Goal: Information Seeking & Learning: Find contact information

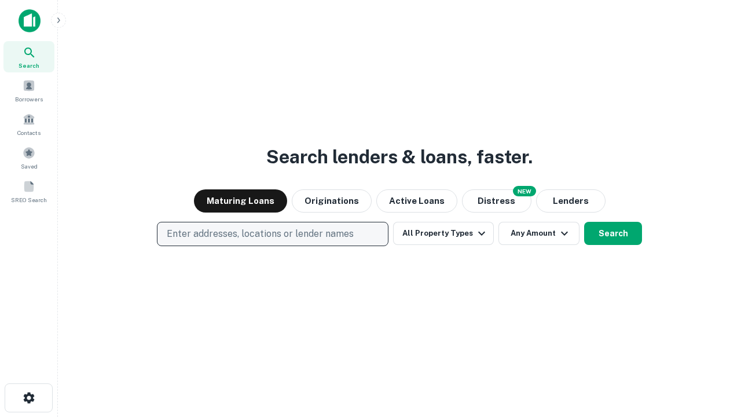
click at [272, 234] on p "Enter addresses, locations or lender names" at bounding box center [260, 234] width 187 height 14
type input "**********"
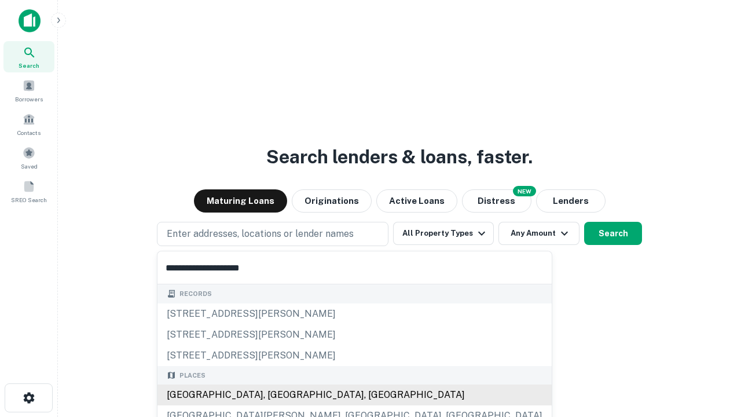
click at [277, 395] on div "[GEOGRAPHIC_DATA], [GEOGRAPHIC_DATA], [GEOGRAPHIC_DATA]" at bounding box center [355, 395] width 394 height 21
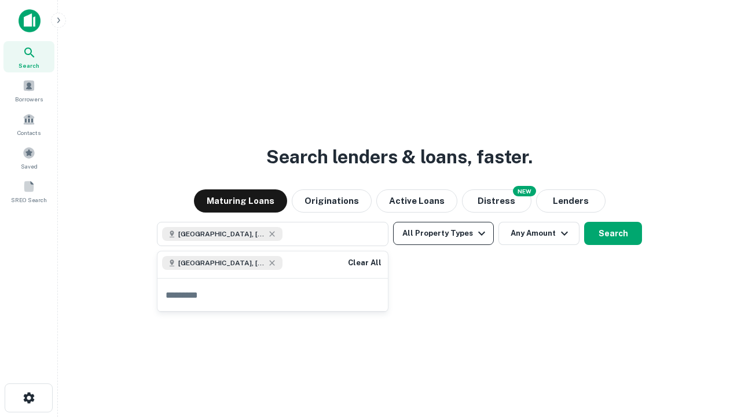
click at [444, 233] on button "All Property Types" at bounding box center [443, 233] width 101 height 23
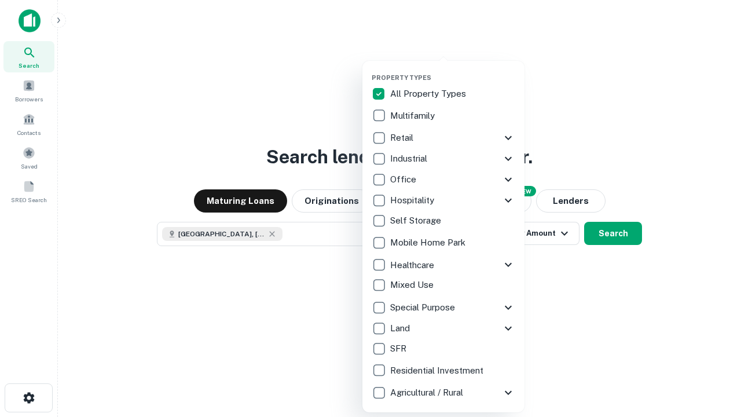
click at [453, 70] on button "button" at bounding box center [453, 70] width 162 height 1
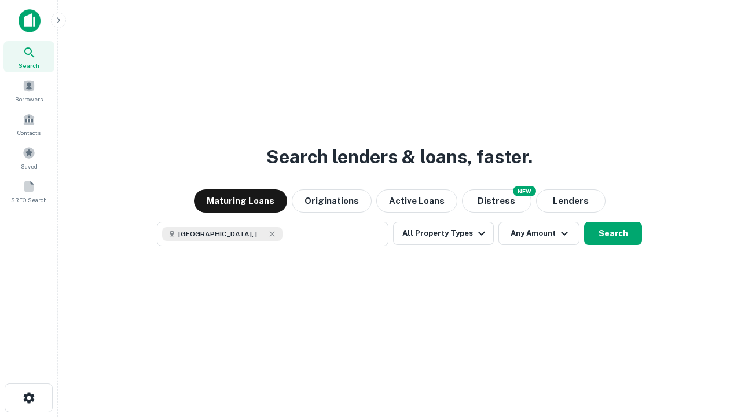
scroll to position [19, 0]
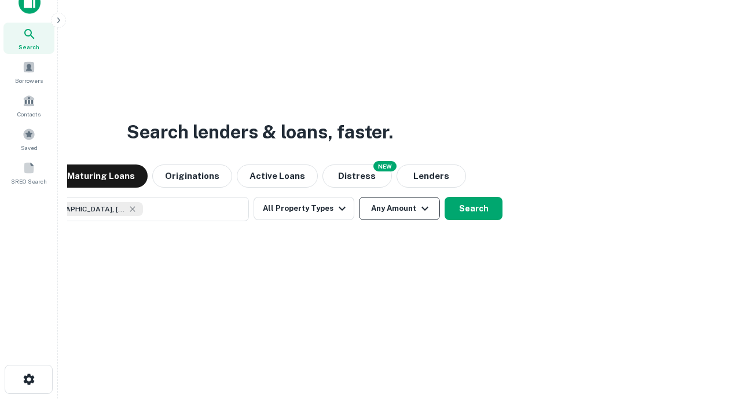
click at [359, 197] on button "Any Amount" at bounding box center [399, 208] width 81 height 23
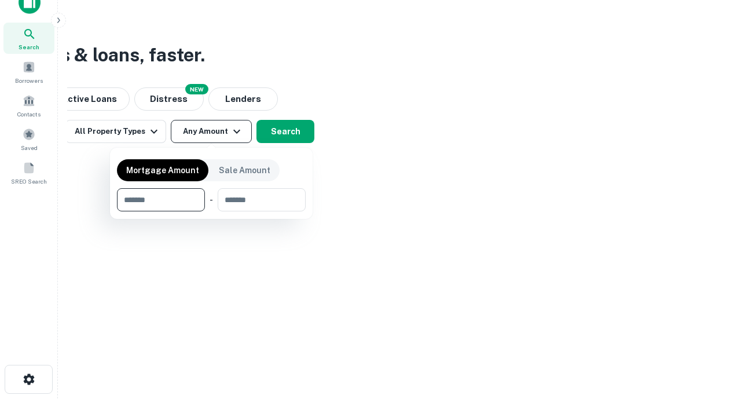
type input "*******"
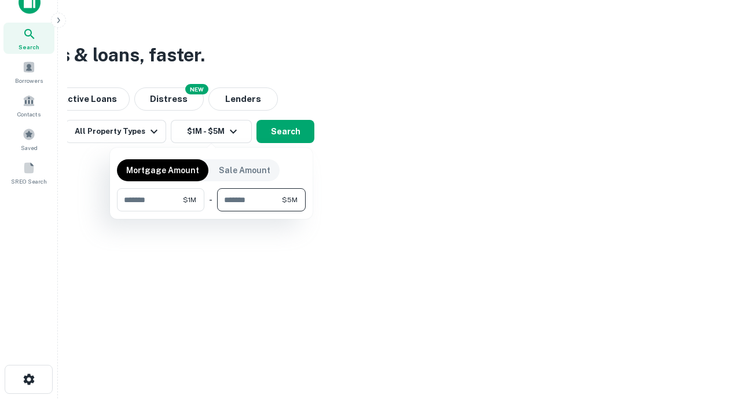
type input "*******"
click at [211, 211] on button "button" at bounding box center [211, 211] width 189 height 1
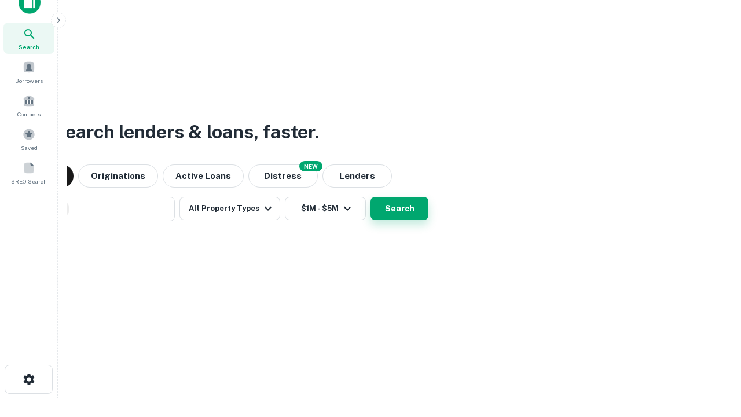
click at [371, 197] on button "Search" at bounding box center [400, 208] width 58 height 23
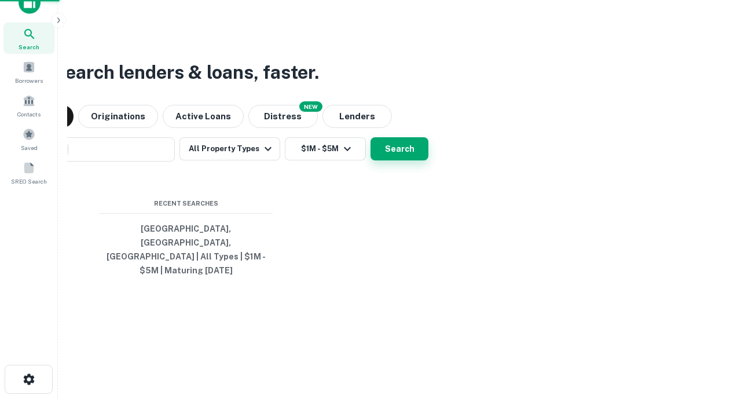
scroll to position [38, 328]
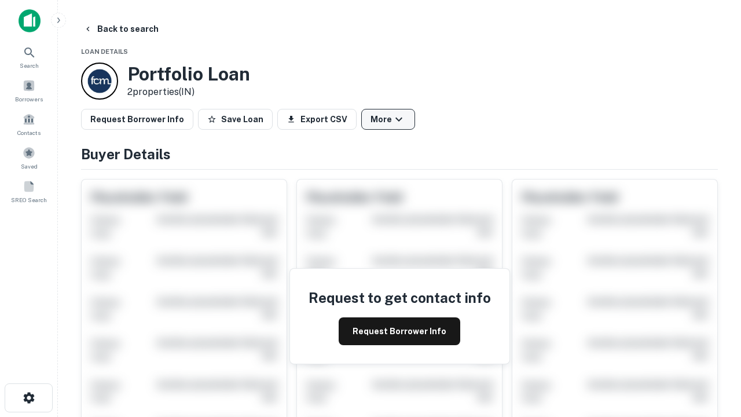
click at [388, 119] on button "More" at bounding box center [388, 119] width 54 height 21
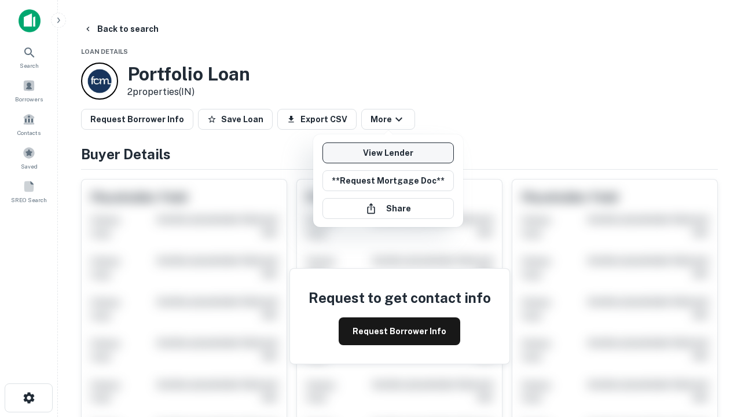
click at [388, 153] on link "View Lender" at bounding box center [388, 153] width 131 height 21
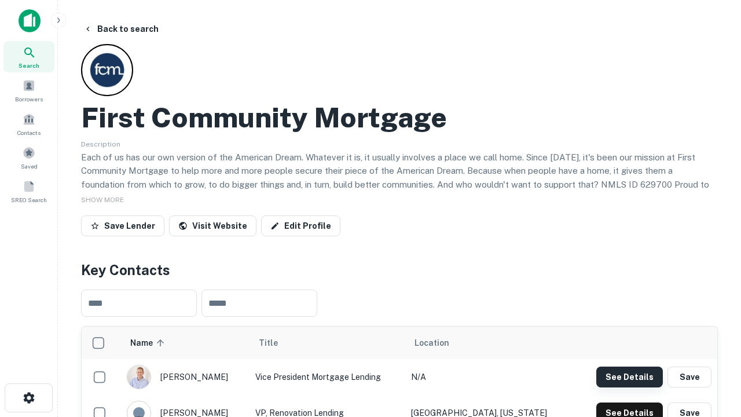
click at [630, 377] on button "See Details" at bounding box center [630, 377] width 67 height 21
click at [28, 398] on icon "button" at bounding box center [29, 398] width 14 height 14
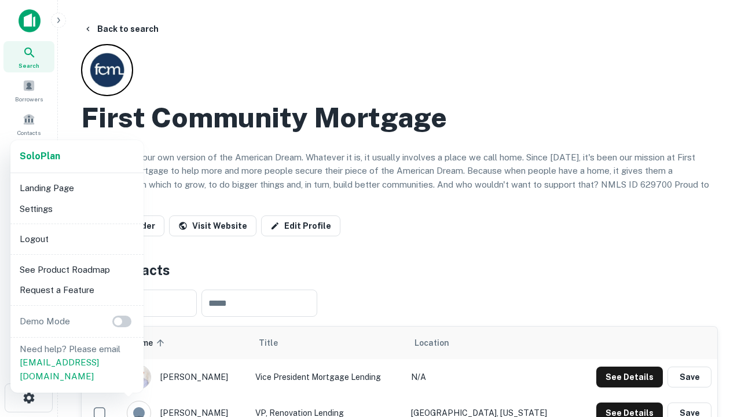
click at [76, 239] on li "Logout" at bounding box center [77, 239] width 124 height 21
